Goal: Contribute content

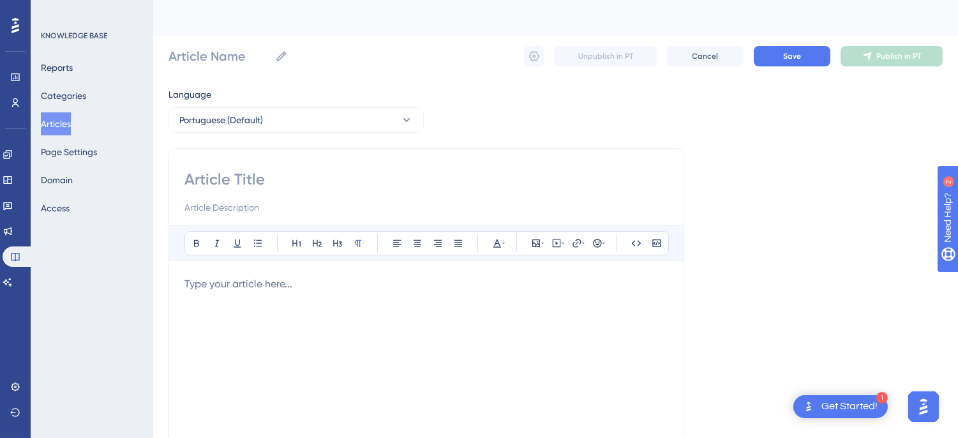
click at [71, 120] on button "Articles" at bounding box center [56, 123] width 30 height 23
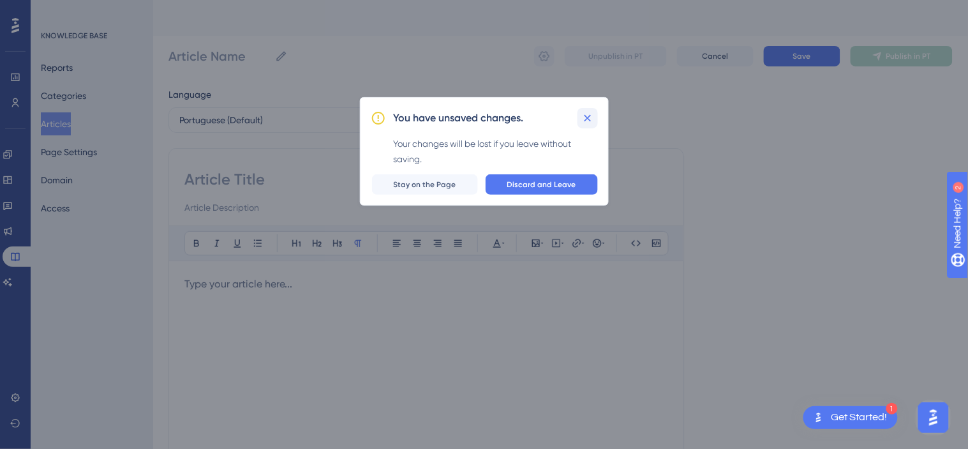
click at [579, 112] on button at bounding box center [588, 118] width 20 height 20
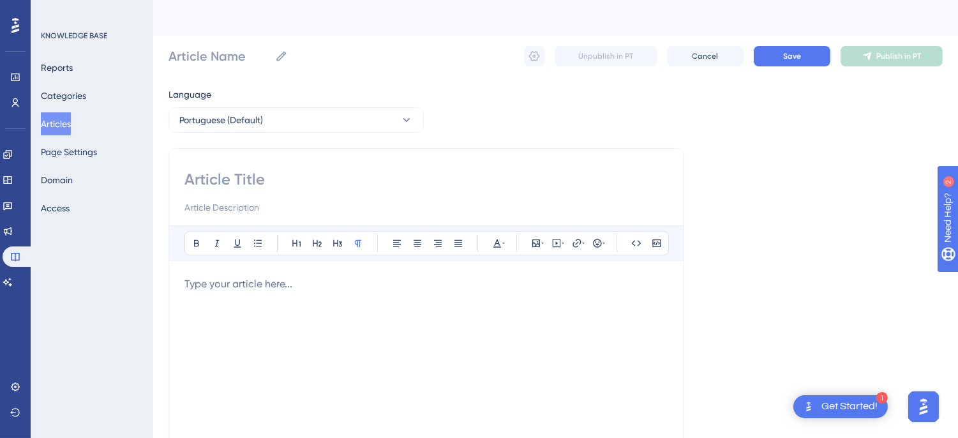
click at [850, 410] on div "Get Started!" at bounding box center [849, 406] width 56 height 14
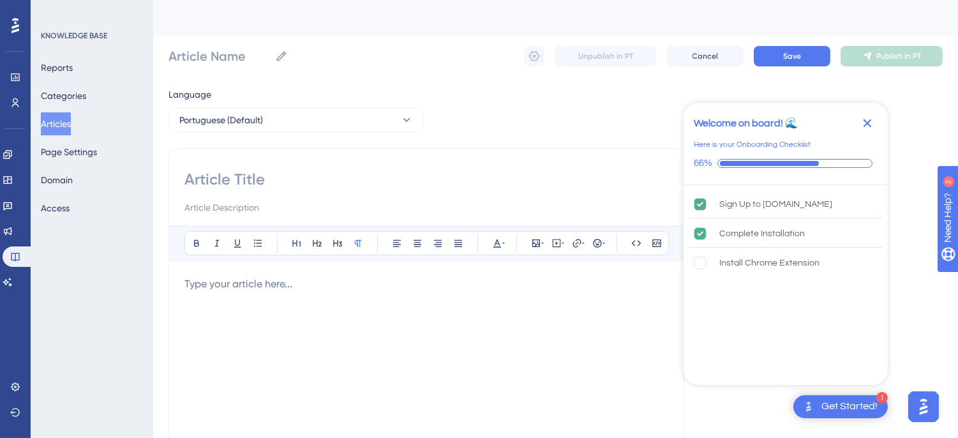
click at [920, 408] on img "Open AI Assistant Launcher" at bounding box center [922, 405] width 23 height 23
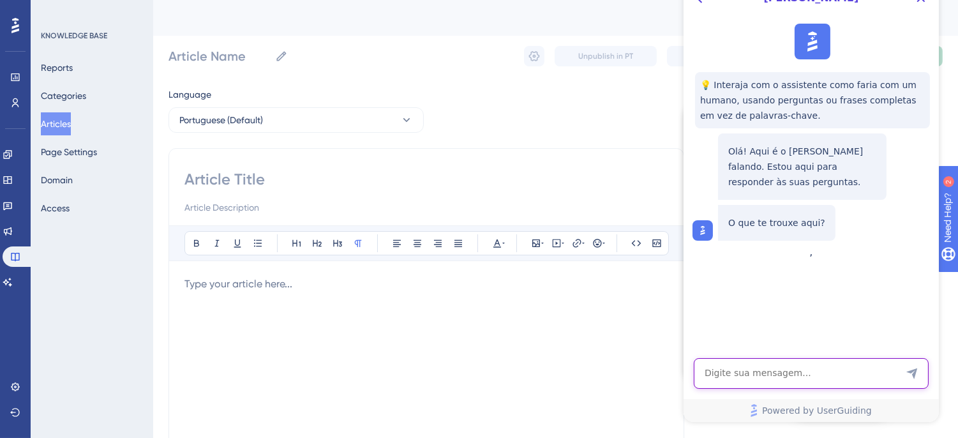
click at [750, 362] on textarea "AI Assistant Text Input" at bounding box center [810, 373] width 235 height 31
type textarea "teste"
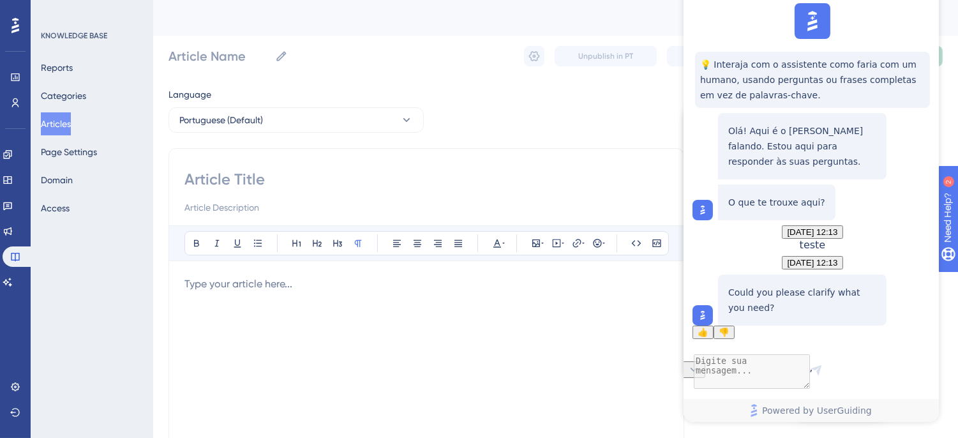
scroll to position [81, 0]
